Goal: Check status: Check status

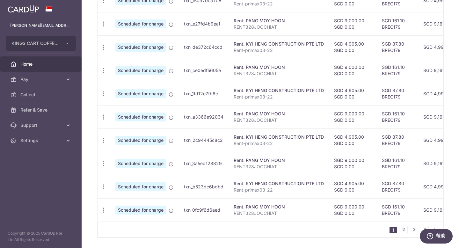
scroll to position [85, 0]
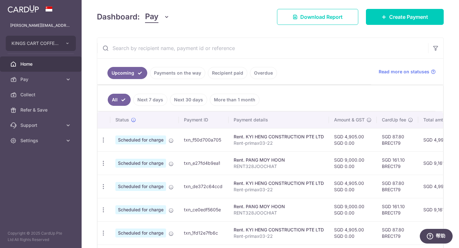
click at [144, 100] on link "Next 7 days" at bounding box center [150, 100] width 34 height 12
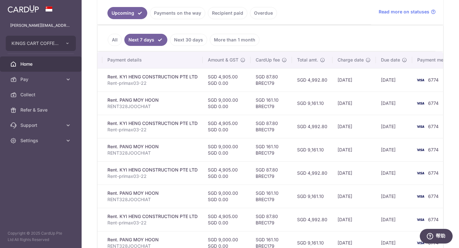
scroll to position [0, 129]
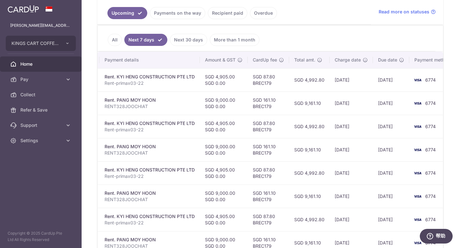
click at [194, 41] on link "Next 30 days" at bounding box center [188, 40] width 37 height 12
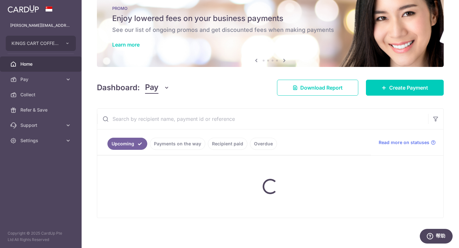
scroll to position [145, 0]
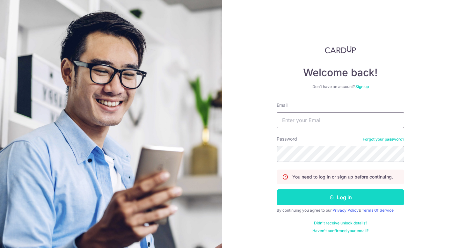
type input "[PERSON_NAME][EMAIL_ADDRESS][DOMAIN_NAME]"
click at [353, 196] on button "Log in" at bounding box center [341, 197] width 128 height 16
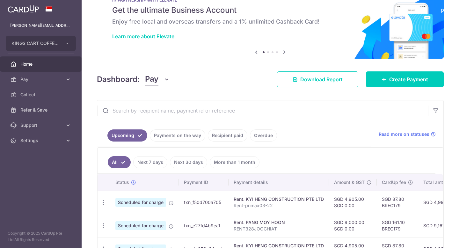
scroll to position [27, 0]
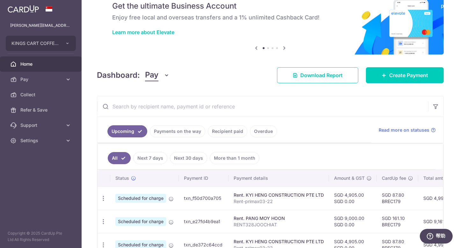
click at [152, 157] on link "Next 7 days" at bounding box center [150, 158] width 34 height 12
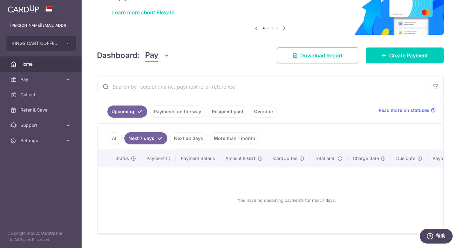
scroll to position [67, 0]
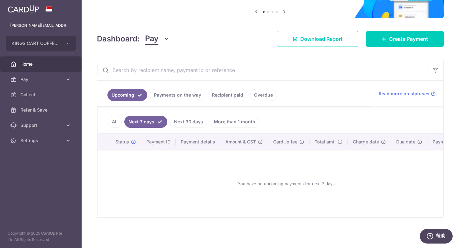
click at [192, 122] on link "Next 30 days" at bounding box center [188, 122] width 37 height 12
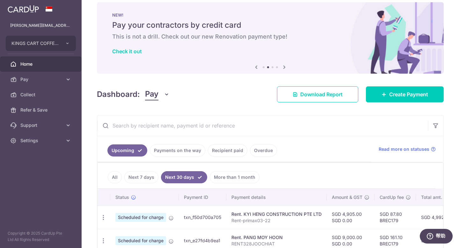
scroll to position [47, 0]
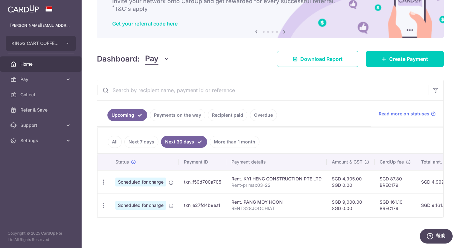
click at [224, 138] on link "More than 1 month" at bounding box center [235, 142] width 50 height 12
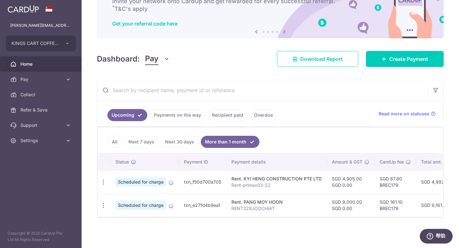
click at [137, 139] on link "Next 7 days" at bounding box center [141, 142] width 34 height 12
